Goal: Task Accomplishment & Management: Use online tool/utility

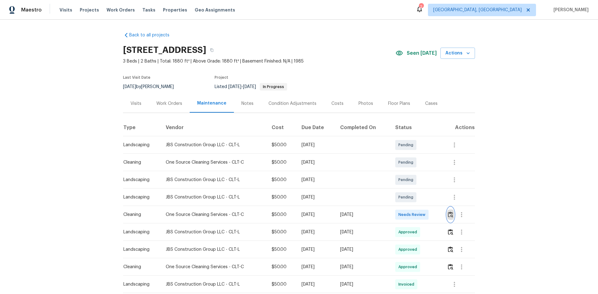
click at [450, 212] on img "button" at bounding box center [450, 215] width 5 height 6
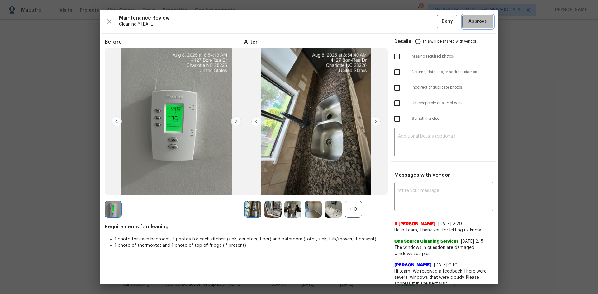
click at [478, 20] on span "Approve" at bounding box center [478, 22] width 19 height 8
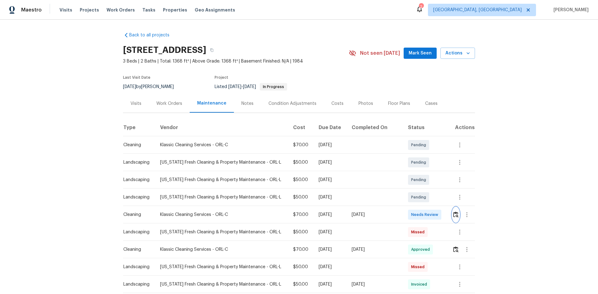
click at [453, 214] on img "button" at bounding box center [455, 215] width 5 height 6
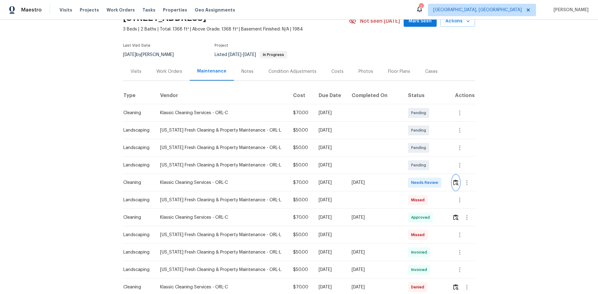
scroll to position [31, 0]
click at [454, 184] on img "button" at bounding box center [455, 184] width 5 height 6
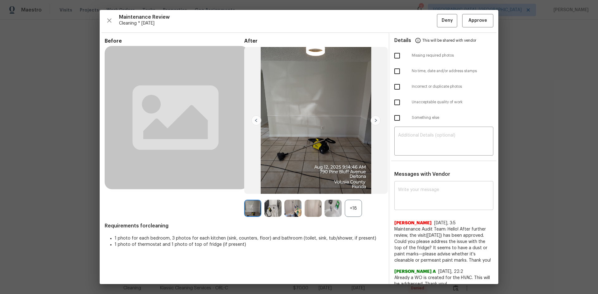
scroll to position [0, 0]
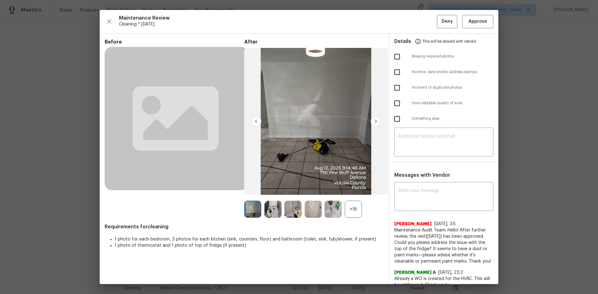
click at [395, 56] on input "checkbox" at bounding box center [397, 56] width 13 height 13
checkbox input "true"
click at [410, 136] on textarea at bounding box center [444, 142] width 92 height 17
paste textarea "Maintenance Audit Team: Hello! Unfortunately, this Cleaning visit completed on …"
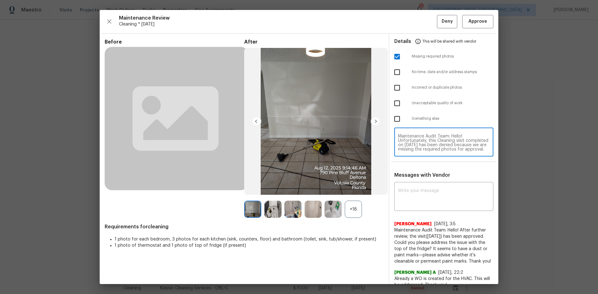
scroll to position [61, 0]
type textarea "Maintenance Audit Team: Hello! Unfortunately, this Cleaning visit completed on …"
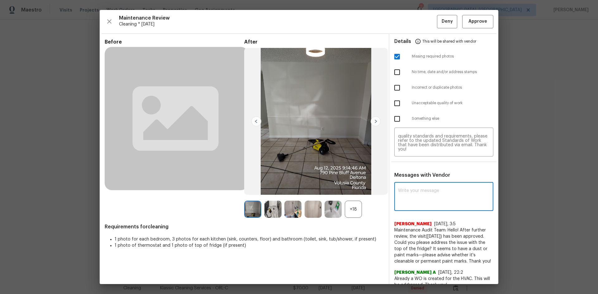
click at [417, 193] on textarea at bounding box center [444, 197] width 92 height 17
paste textarea "Maintenance Audit Team: Hello! Unfortunately, this Cleaning visit completed on …"
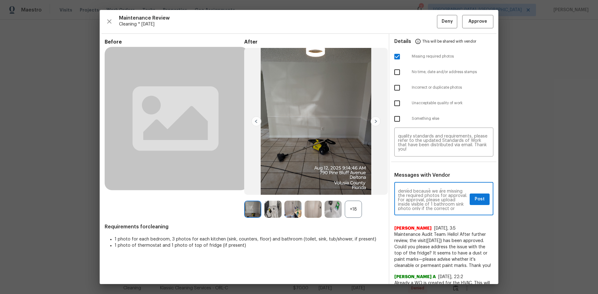
scroll to position [0, 0]
type textarea "Maintenance Audit Team: Hello! Unfortunately, this Cleaning visit completed on …"
click at [475, 199] on span "Post" at bounding box center [480, 200] width 10 height 8
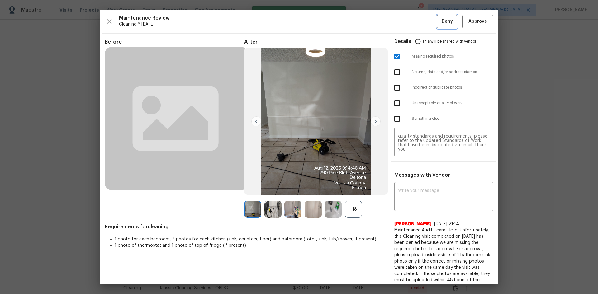
click at [443, 18] on span "Deny" at bounding box center [447, 22] width 11 height 8
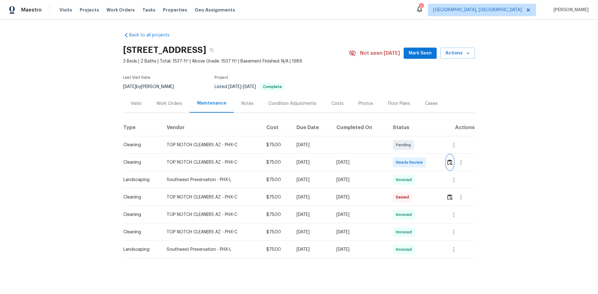
click at [448, 163] on img "button" at bounding box center [449, 162] width 5 height 6
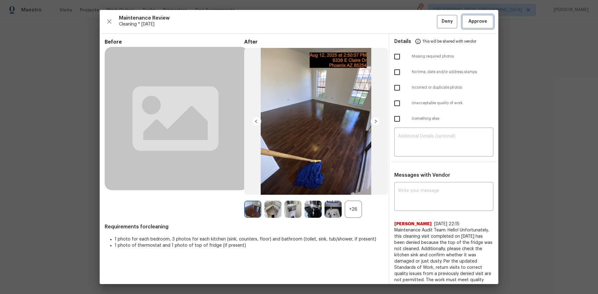
click at [471, 20] on span "Approve" at bounding box center [478, 22] width 19 height 8
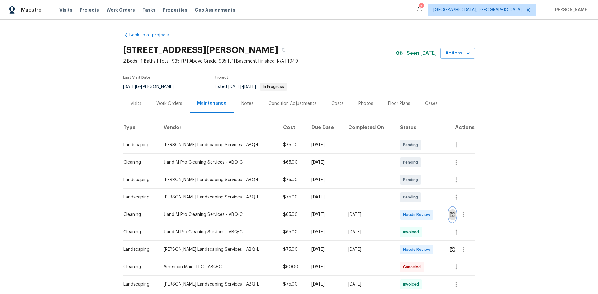
click at [450, 215] on img "button" at bounding box center [452, 215] width 5 height 6
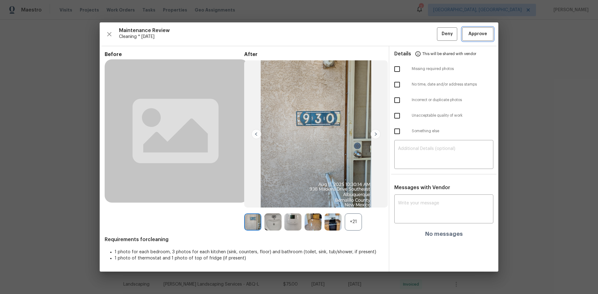
click at [480, 33] on span "Approve" at bounding box center [478, 34] width 19 height 8
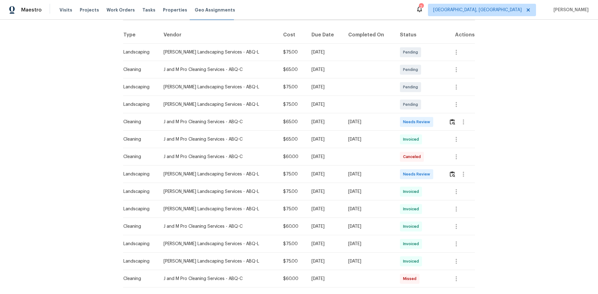
scroll to position [93, 0]
click at [453, 225] on icon "button" at bounding box center [456, 225] width 7 height 7
click at [455, 237] on li "View details" at bounding box center [469, 236] width 44 height 10
click at [531, 187] on div at bounding box center [299, 147] width 598 height 294
click at [456, 137] on icon "button" at bounding box center [456, 138] width 1 height 5
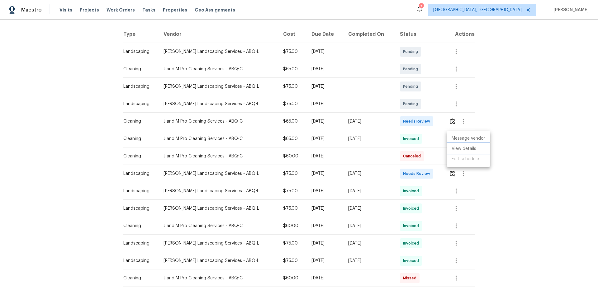
click at [460, 149] on li "View details" at bounding box center [469, 149] width 44 height 10
click at [512, 199] on div at bounding box center [299, 147] width 598 height 294
click at [453, 226] on icon "button" at bounding box center [456, 225] width 7 height 7
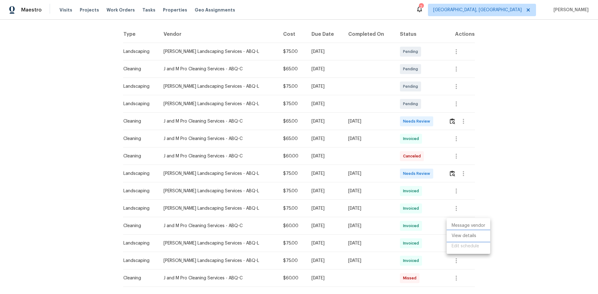
click at [460, 234] on li "View details" at bounding box center [469, 236] width 44 height 10
click at [502, 194] on div at bounding box center [299, 147] width 598 height 294
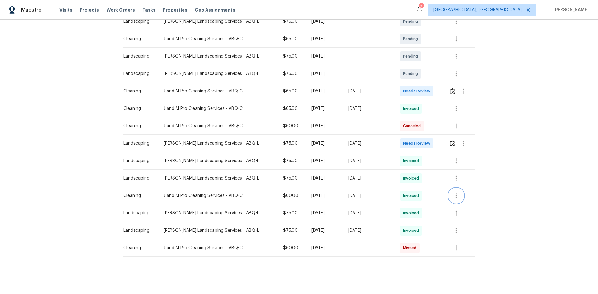
scroll to position [128, 0]
click at [454, 192] on icon "button" at bounding box center [456, 195] width 7 height 7
click at [453, 200] on li "View details" at bounding box center [469, 201] width 44 height 10
click at [527, 214] on div at bounding box center [299, 147] width 598 height 294
click at [453, 105] on icon "button" at bounding box center [456, 108] width 7 height 7
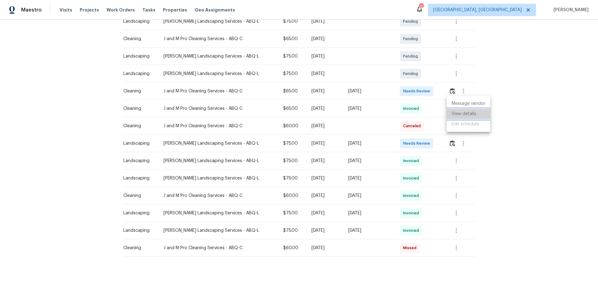
click at [453, 114] on li "View details" at bounding box center [469, 114] width 44 height 10
click at [532, 171] on div at bounding box center [299, 147] width 598 height 294
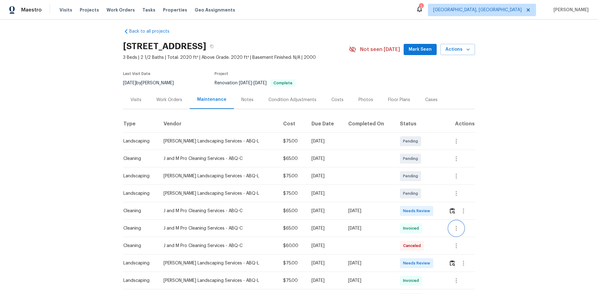
scroll to position [0, 0]
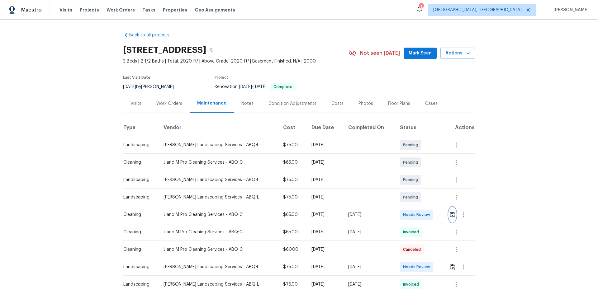
click at [450, 214] on img "button" at bounding box center [452, 215] width 5 height 6
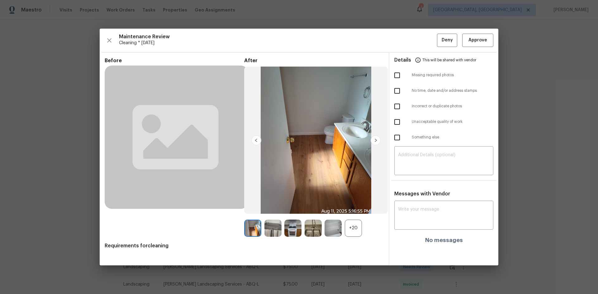
click at [397, 121] on input "checkbox" at bounding box center [397, 122] width 13 height 13
checkbox input "true"
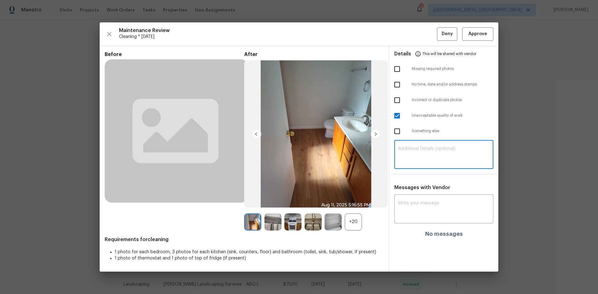
click at [402, 150] on textarea at bounding box center [444, 155] width 92 height 17
paste textarea "Maintenance Audit Team: Hello! Unfortunately, this Cleaning visit completed on …"
type textarea "Maintenance Audit Team: Hello! Unfortunately, this Cleaning visit completed on …"
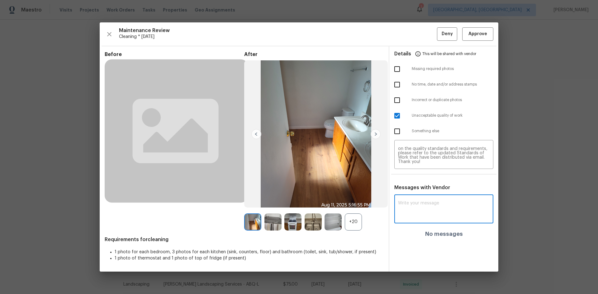
click at [407, 204] on textarea at bounding box center [444, 209] width 92 height 17
paste textarea "Maintenance Audit Team: Hello! Unfortunately, this Cleaning visit completed on …"
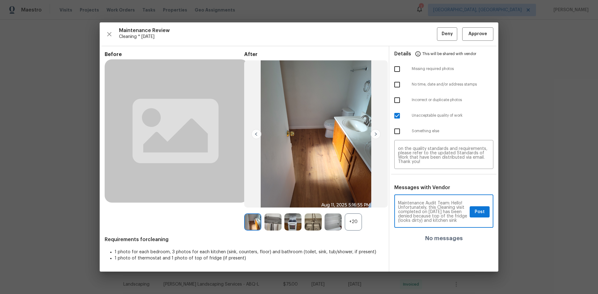
scroll to position [12, 0]
type textarea "Maintenance Audit Team: Hello! Unfortunately, this Cleaning visit completed on …"
click at [477, 213] on span "Post" at bounding box center [480, 212] width 10 height 8
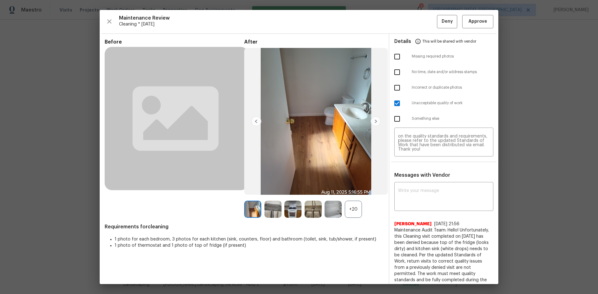
scroll to position [0, 0]
click at [442, 21] on span "Deny" at bounding box center [447, 22] width 11 height 8
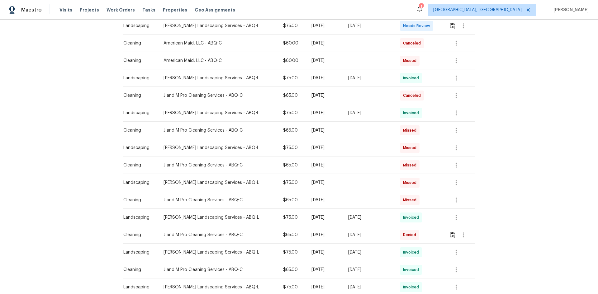
scroll to position [249, 0]
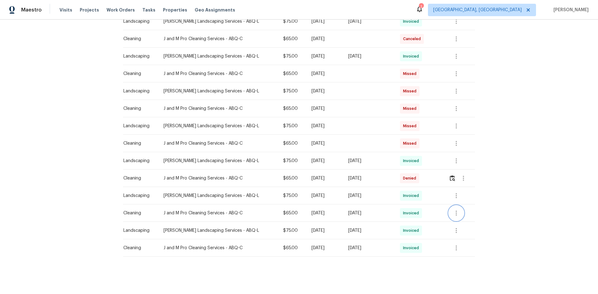
click at [453, 210] on icon "button" at bounding box center [456, 213] width 7 height 7
click at [457, 218] on li "View details" at bounding box center [469, 220] width 44 height 10
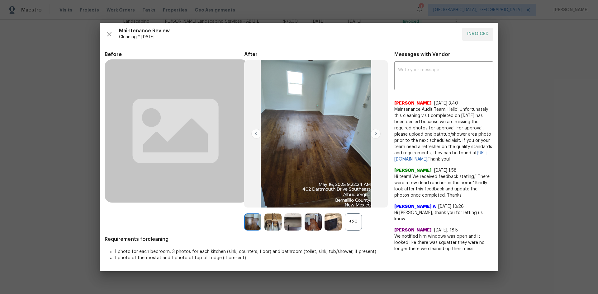
drag, startPoint x: 531, startPoint y: 160, endPoint x: 530, endPoint y: 164, distance: 4.8
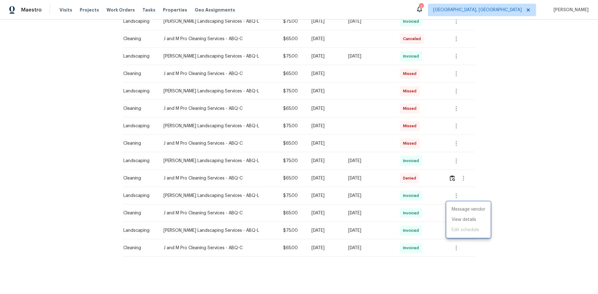
click at [453, 244] on div at bounding box center [299, 147] width 598 height 294
click at [456, 246] on icon "button" at bounding box center [456, 248] width 1 height 5
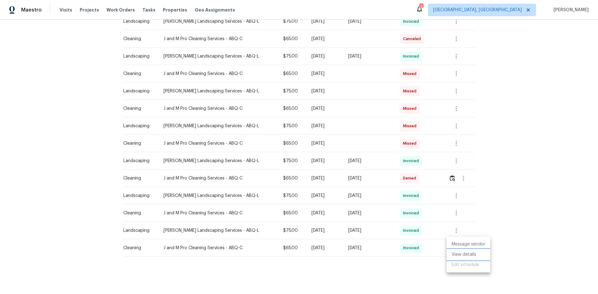
click at [463, 253] on li "View details" at bounding box center [469, 255] width 44 height 10
